Goal: Transaction & Acquisition: Download file/media

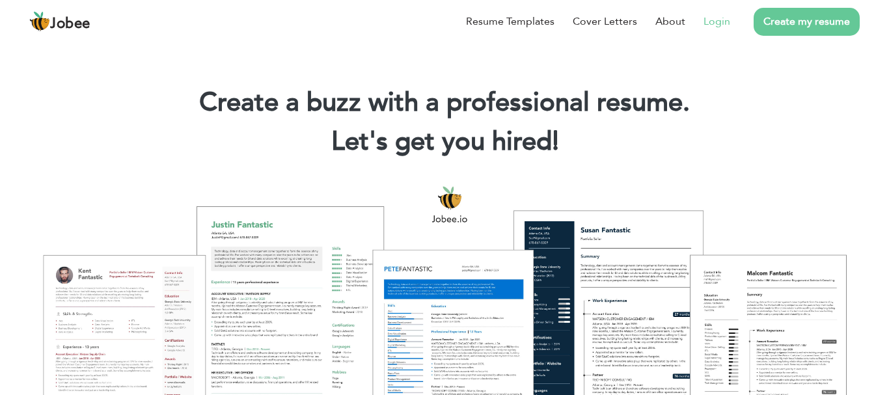
click at [705, 17] on link "Login" at bounding box center [717, 22] width 27 height 16
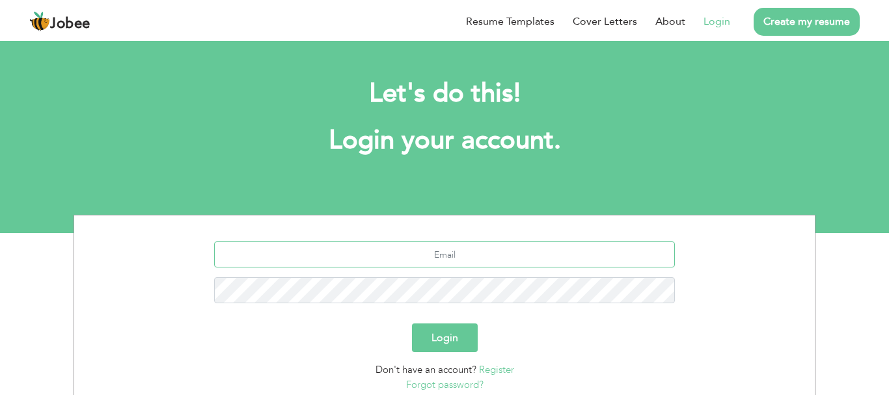
click at [512, 251] on input "text" at bounding box center [444, 254] width 461 height 26
type input "mshahryar828@gmail.com"
click at [412, 323] on button "Login" at bounding box center [445, 337] width 66 height 29
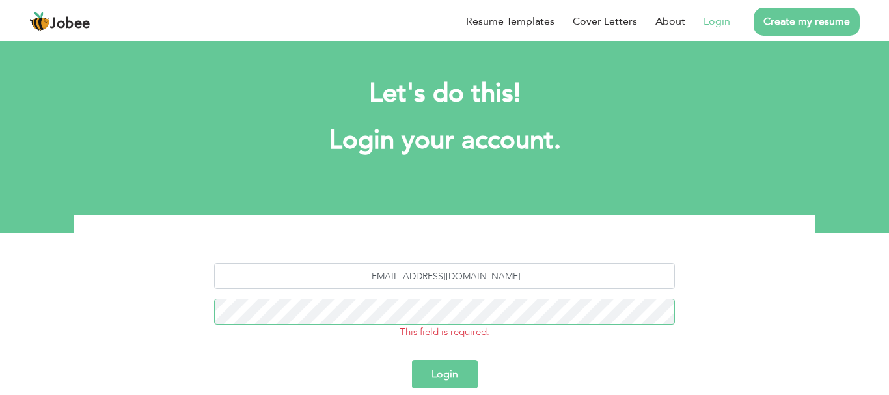
click at [412, 360] on button "Login" at bounding box center [445, 374] width 66 height 29
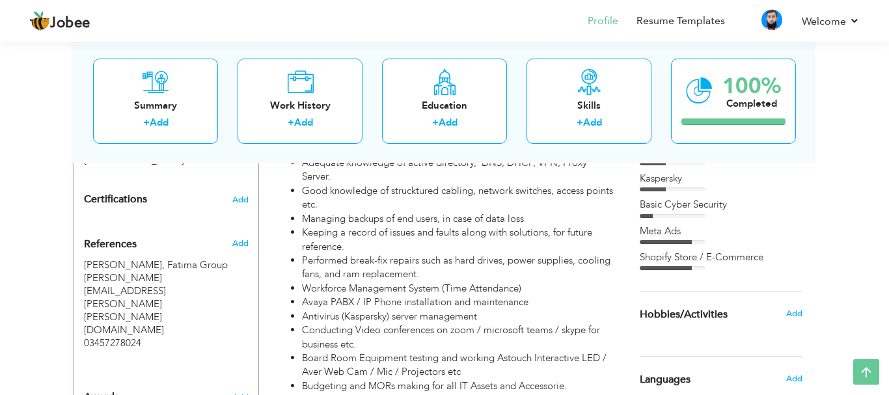
scroll to position [588, 0]
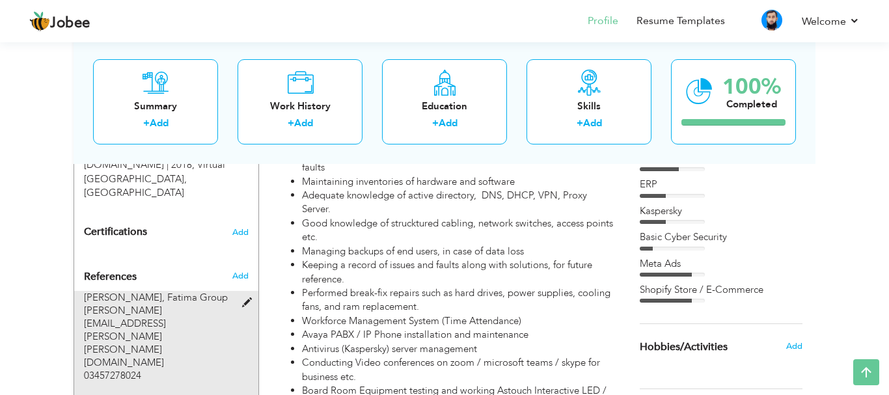
click at [142, 293] on div "Muhammad Irfan Siddiqui, Fatima Group irfan.siddiqui@fatima-group.com 034572780…" at bounding box center [158, 336] width 149 height 91
type input "Muhammad Irfan Siddiqui"
type input "Fatima Group"
type input "irfan.siddiqui@fatima-group.com"
type input "03457278024"
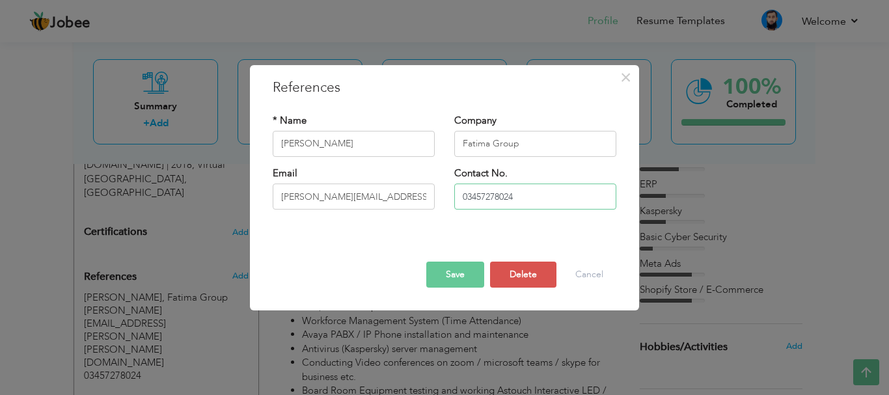
drag, startPoint x: 526, startPoint y: 200, endPoint x: 418, endPoint y: 195, distance: 108.2
click at [454, 195] on input "03457278024" at bounding box center [535, 197] width 162 height 26
drag, startPoint x: 420, startPoint y: 199, endPoint x: 157, endPoint y: 186, distance: 262.6
click at [273, 186] on input "irfan.siddiqui@fatima-group.com" at bounding box center [354, 197] width 162 height 26
drag, startPoint x: 552, startPoint y: 152, endPoint x: 366, endPoint y: 152, distance: 185.5
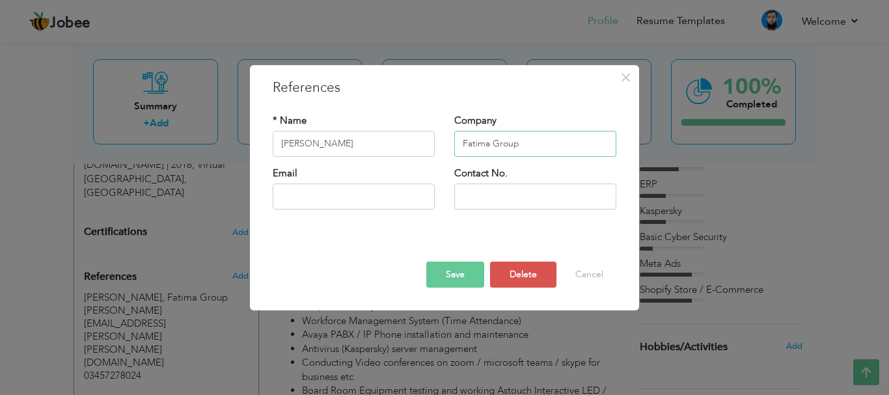
click at [454, 152] on input "Fatima Group" at bounding box center [535, 144] width 162 height 26
click at [410, 151] on input "Muhammad Irfan Siddiqui" at bounding box center [354, 144] width 162 height 26
type input "Will be Provided at Demand"
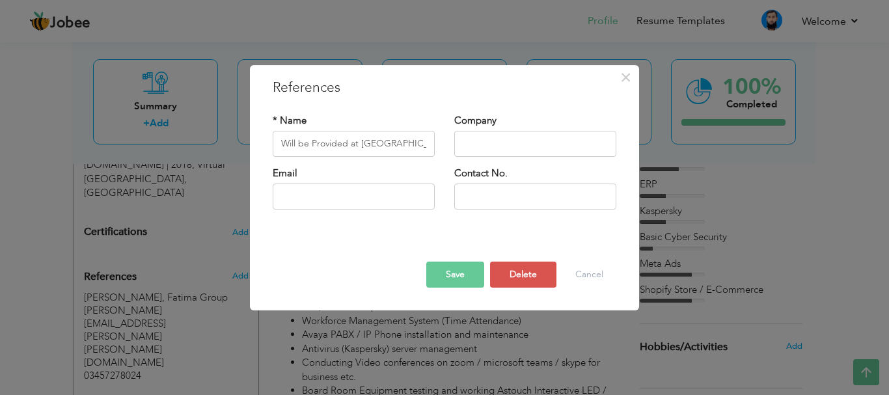
click at [447, 281] on button "Save" at bounding box center [455, 275] width 58 height 26
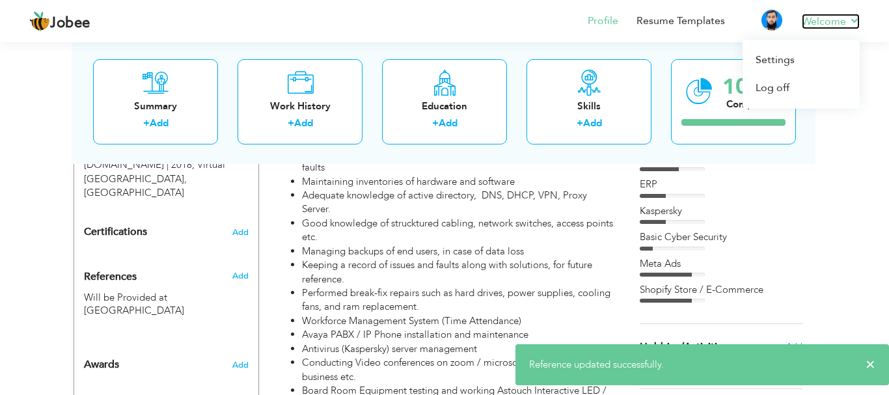
click at [856, 23] on link "Welcome" at bounding box center [831, 22] width 58 height 16
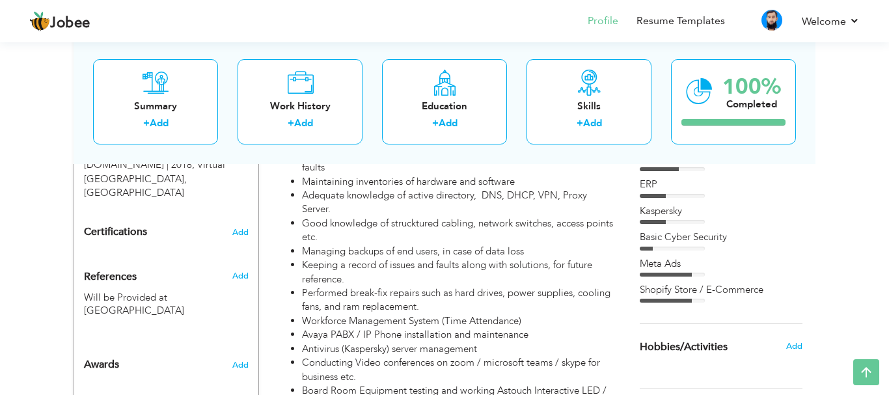
click at [0, 154] on div "View Resume Export PDF Profile Summary Public Link Experience Education Awards …" at bounding box center [444, 222] width 889 height 1542
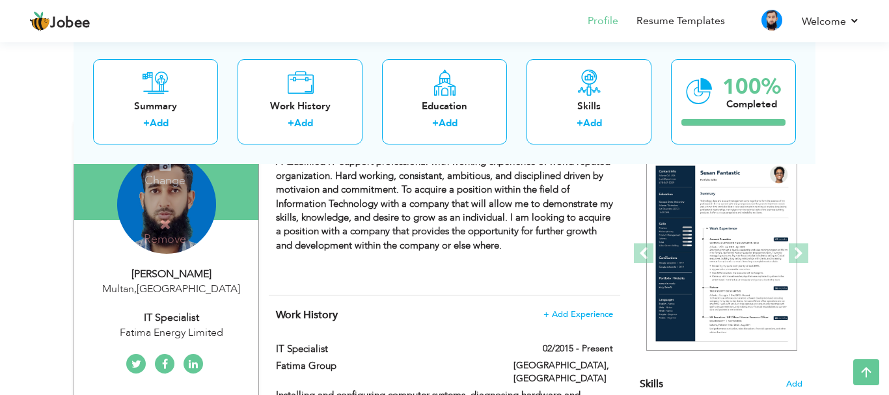
scroll to position [0, 0]
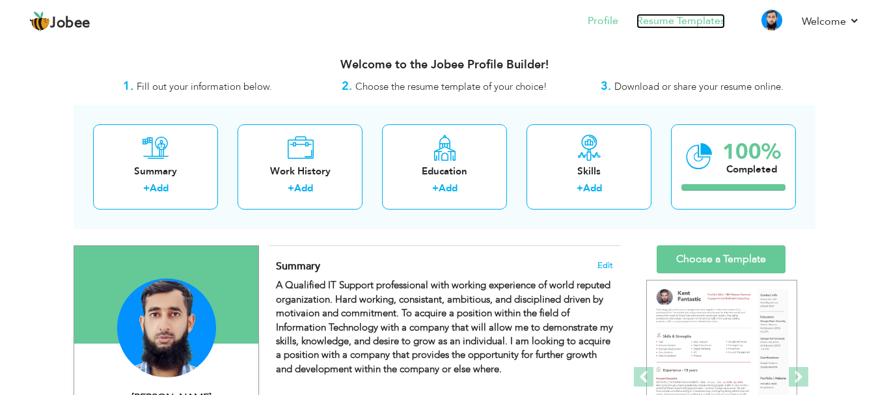
click at [716, 21] on link "Resume Templates" at bounding box center [681, 21] width 89 height 15
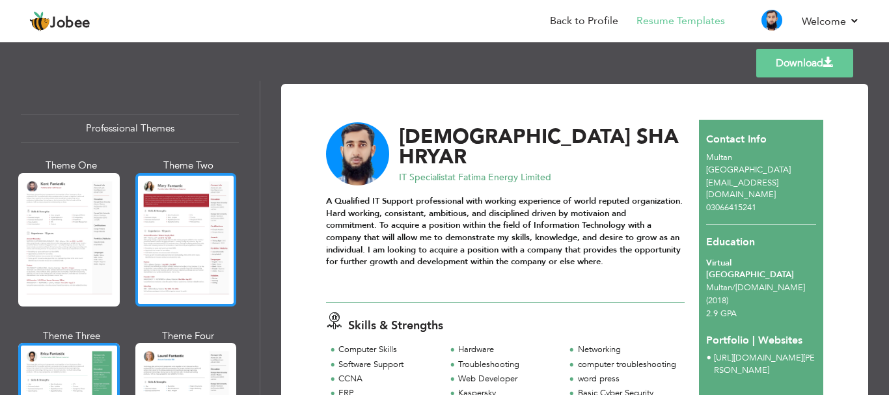
click at [166, 266] on div at bounding box center [186, 239] width 102 height 133
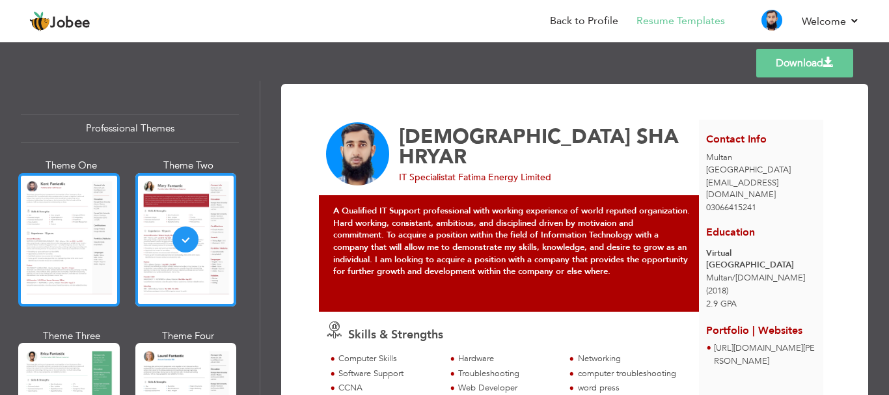
click at [65, 259] on div at bounding box center [69, 239] width 102 height 133
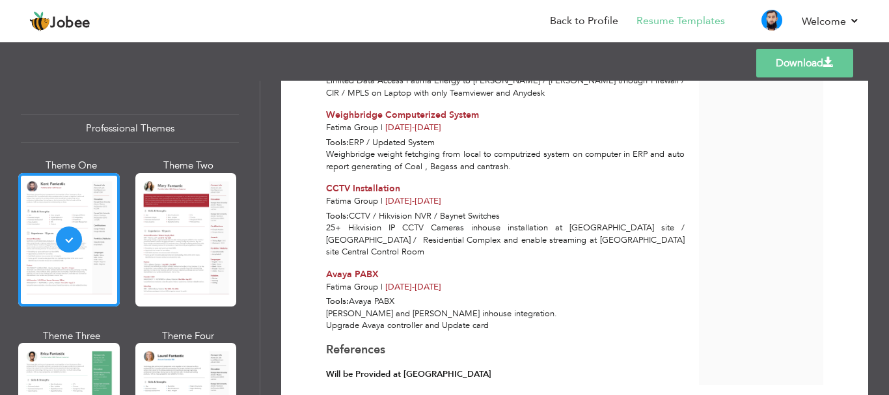
scroll to position [899, 0]
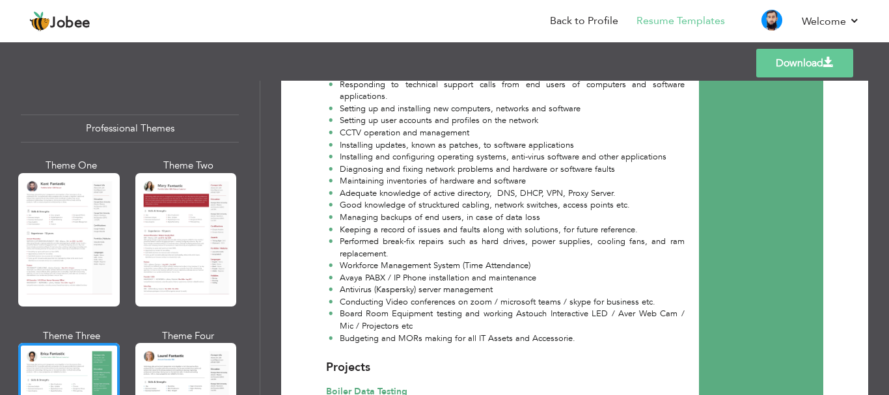
scroll to position [431, 0]
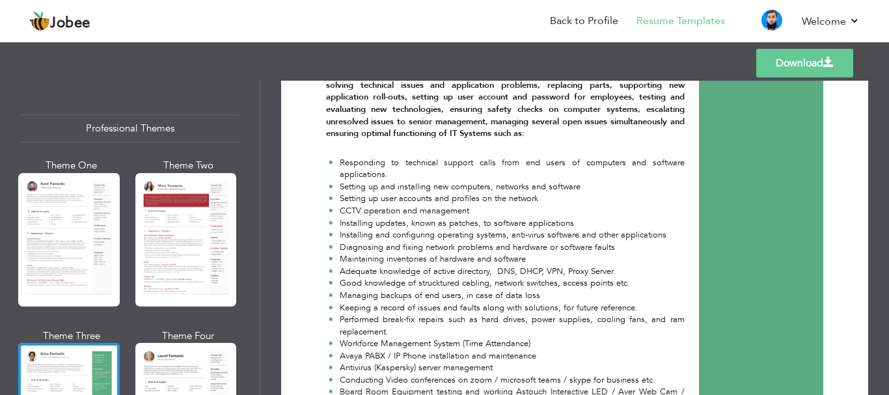
click at [409, 226] on li "Installing updates, known as patches, to software applications" at bounding box center [507, 223] width 356 height 12
click at [581, 16] on link "Back to Profile" at bounding box center [584, 21] width 68 height 15
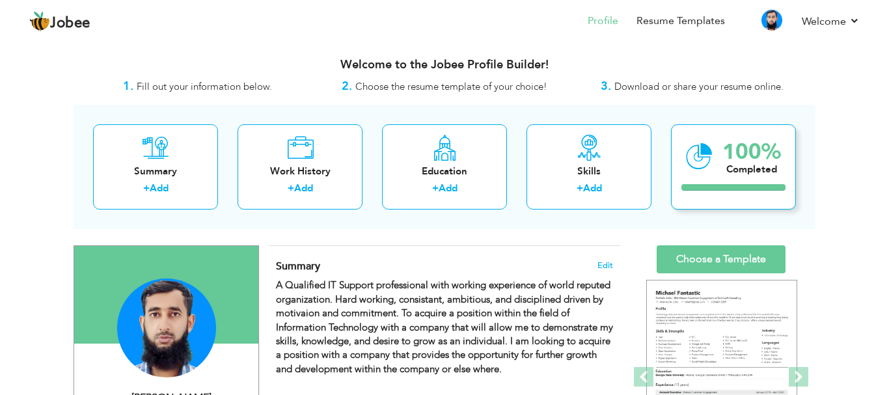
click at [720, 179] on div "100% Completed" at bounding box center [733, 166] width 125 height 85
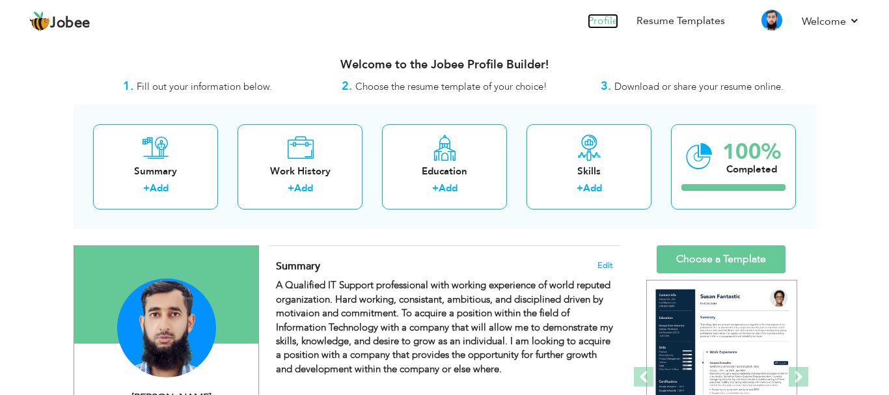
click at [594, 19] on link "Profile" at bounding box center [603, 21] width 31 height 15
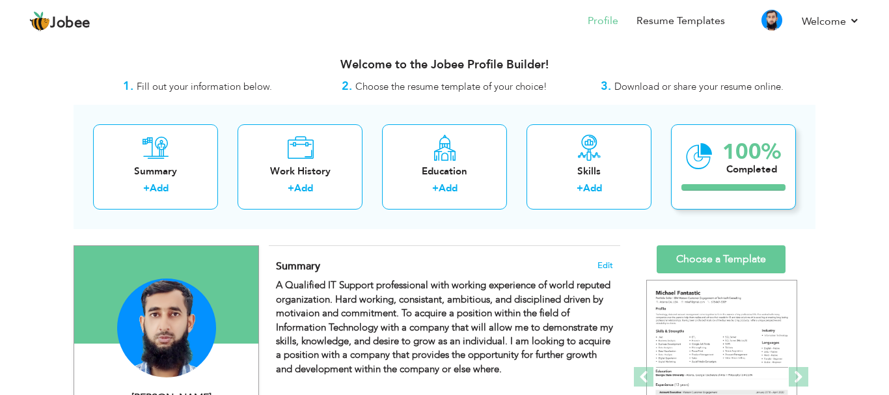
click at [756, 165] on div "Completed" at bounding box center [751, 170] width 59 height 14
click at [57, 25] on span "Jobee" at bounding box center [70, 23] width 40 height 14
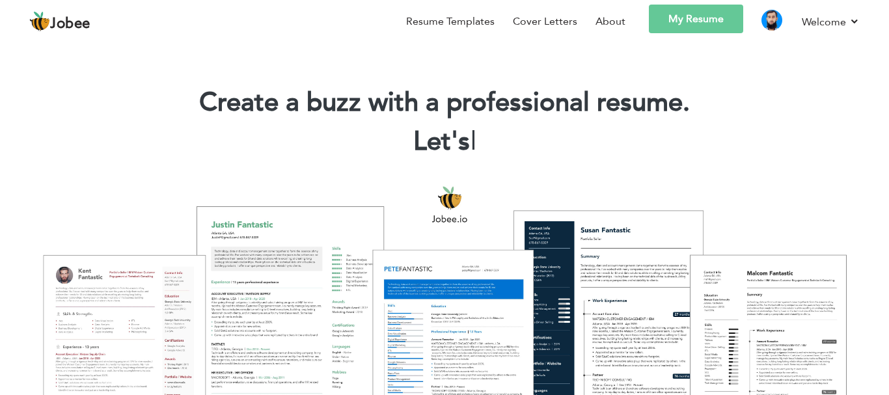
click at [696, 16] on link "My Resume" at bounding box center [696, 19] width 94 height 29
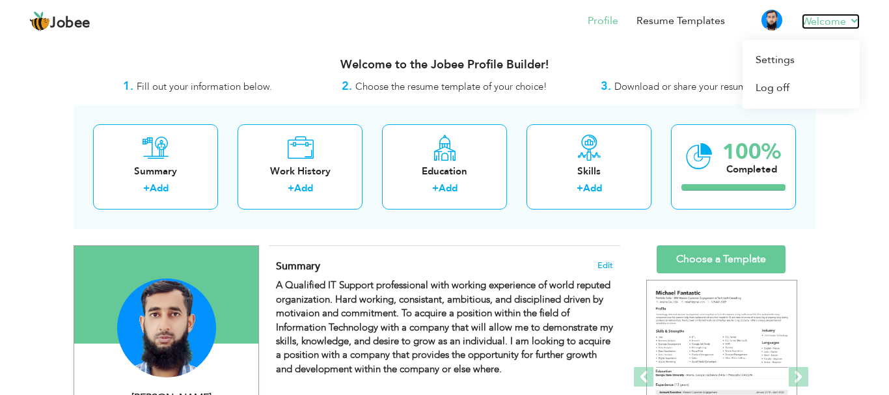
click at [844, 15] on link "Welcome" at bounding box center [831, 22] width 58 height 16
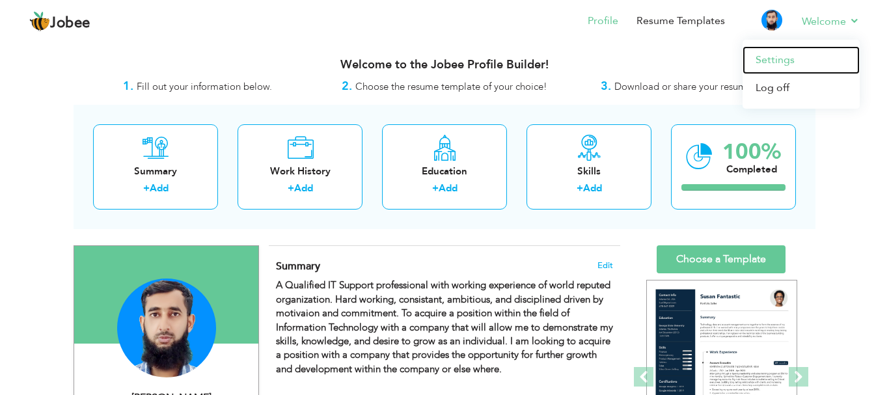
click at [758, 62] on link "Settings" at bounding box center [801, 60] width 117 height 28
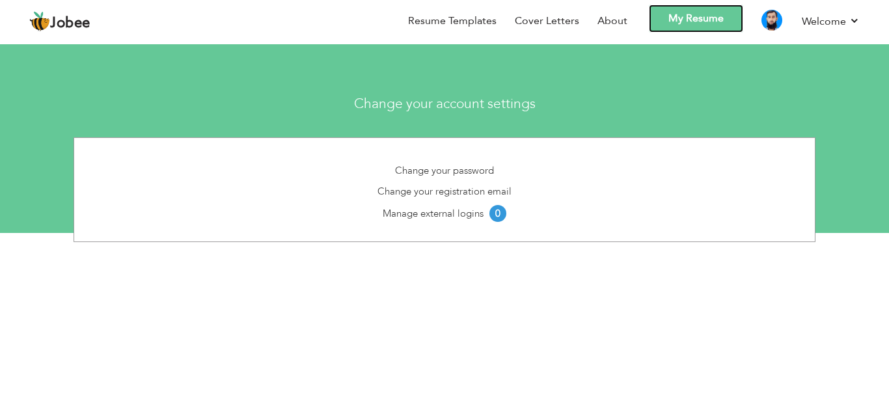
click at [685, 23] on link "My Resume" at bounding box center [696, 19] width 94 height 28
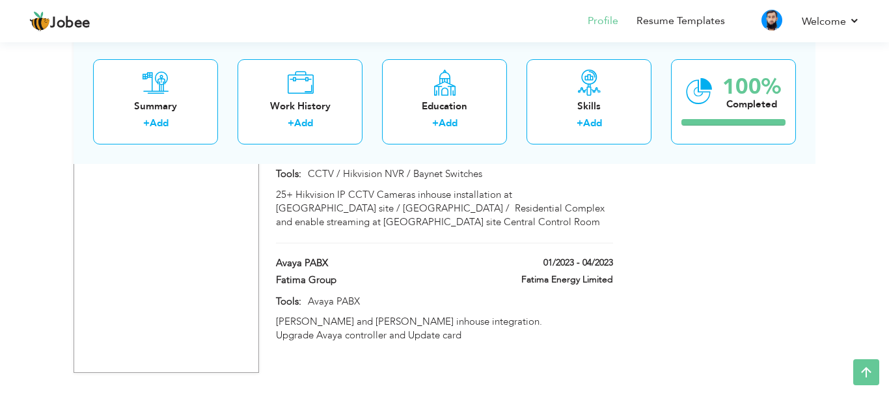
scroll to position [1186, 0]
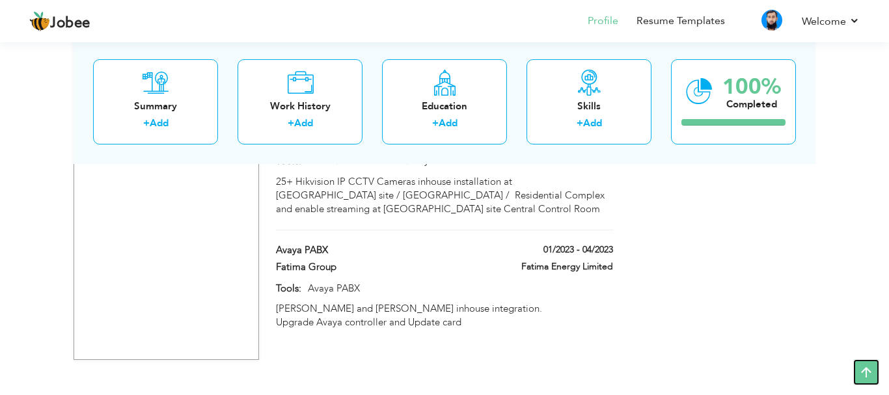
click at [861, 368] on icon at bounding box center [866, 372] width 26 height 26
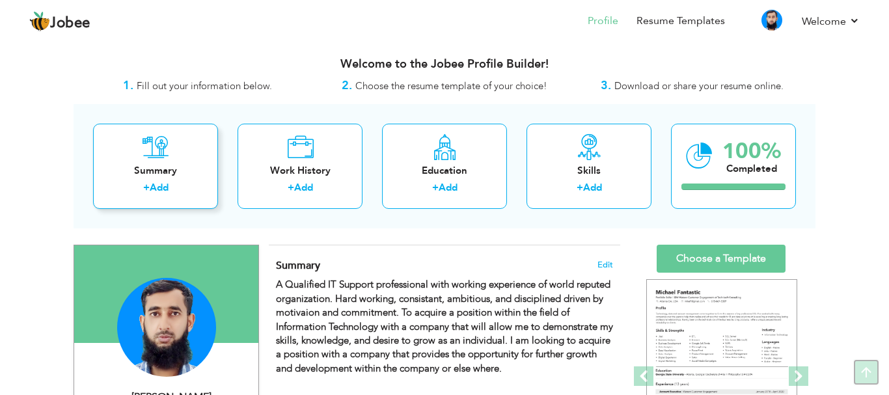
scroll to position [0, 0]
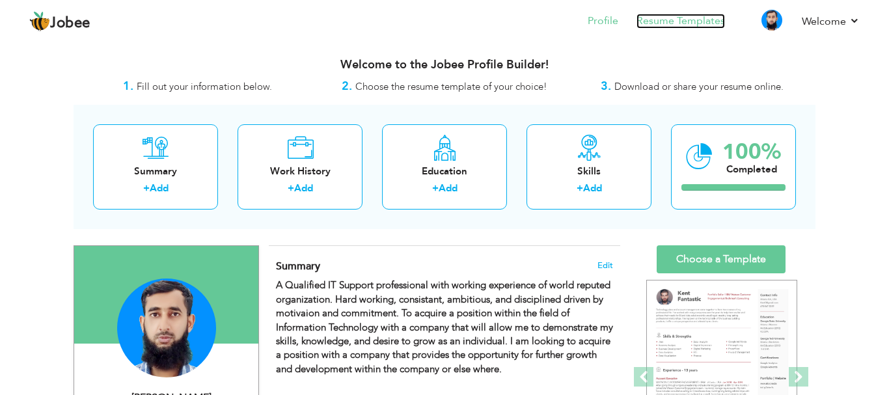
click at [692, 18] on link "Resume Templates" at bounding box center [681, 21] width 89 height 15
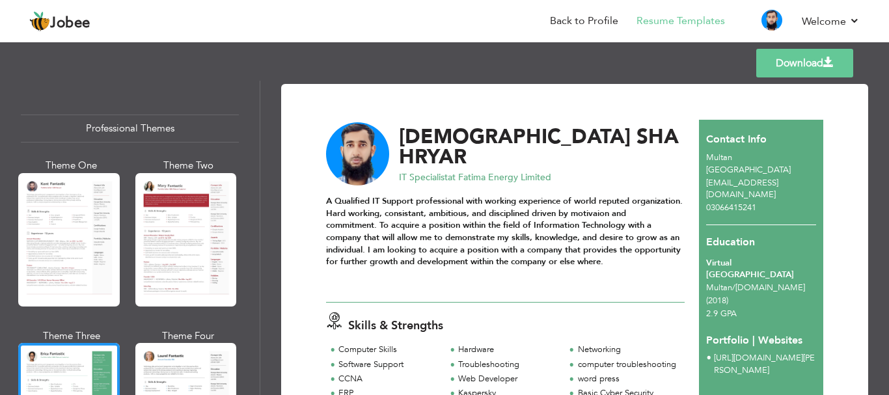
click at [835, 69] on link "Download" at bounding box center [804, 63] width 97 height 29
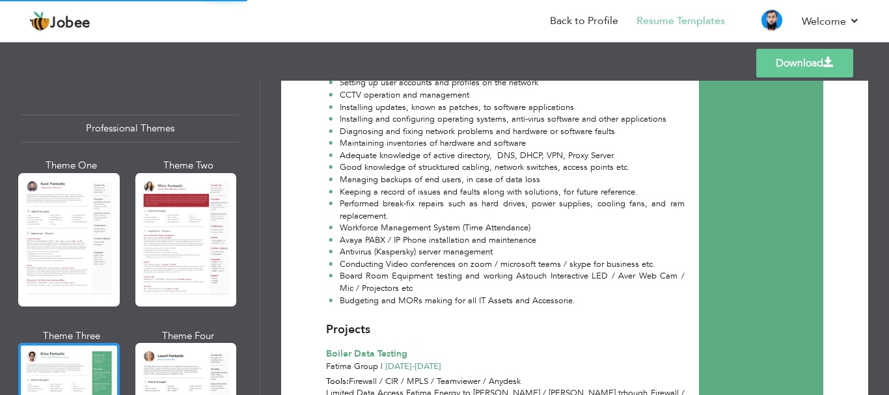
scroll to position [899, 0]
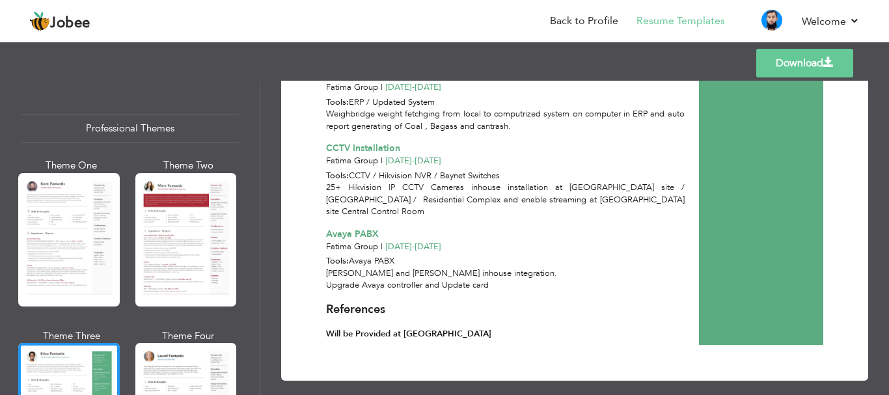
click at [863, 20] on div "Jobee Back to Profile Resume Templates Resume Templates Cover Letters About My …" at bounding box center [445, 22] width 850 height 35
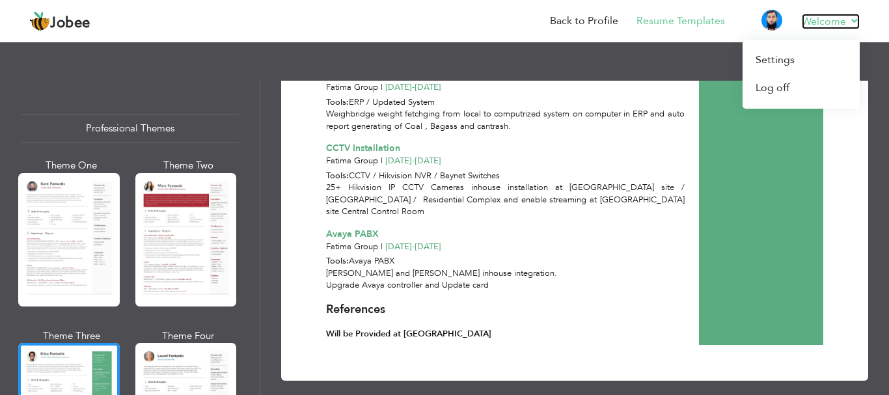
click at [858, 18] on link "Welcome" at bounding box center [831, 22] width 58 height 16
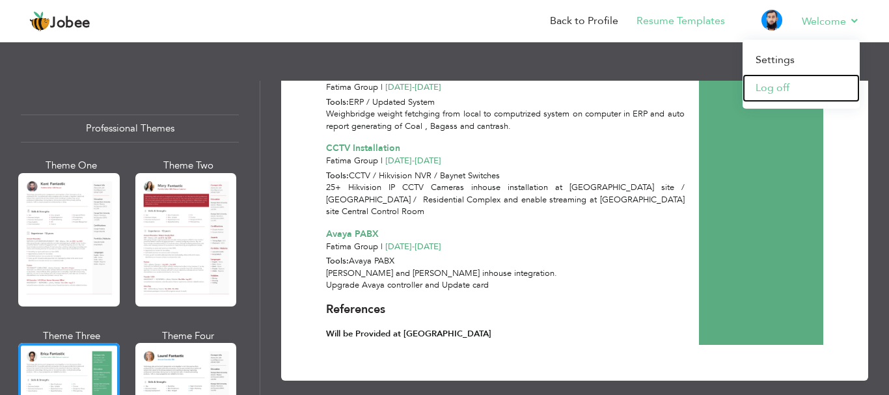
click at [775, 89] on link "Log off" at bounding box center [801, 88] width 117 height 28
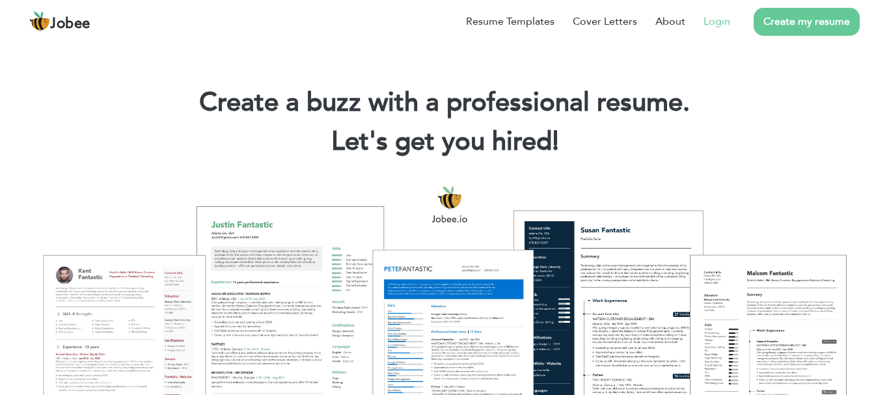
click at [712, 18] on link "Login" at bounding box center [717, 22] width 27 height 16
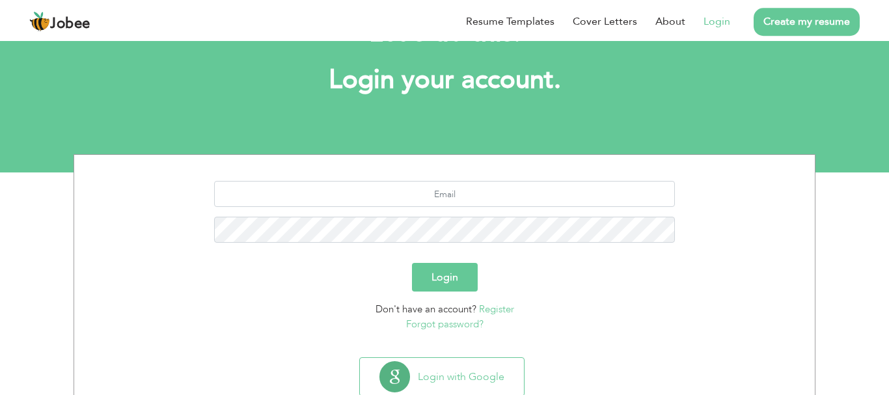
scroll to position [99, 0]
